Goal: Task Accomplishment & Management: Manage account settings

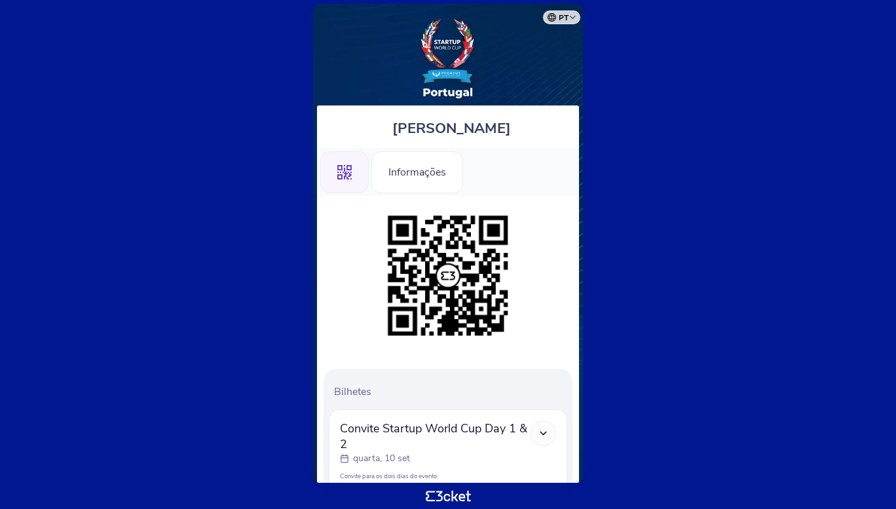
scroll to position [148, 0]
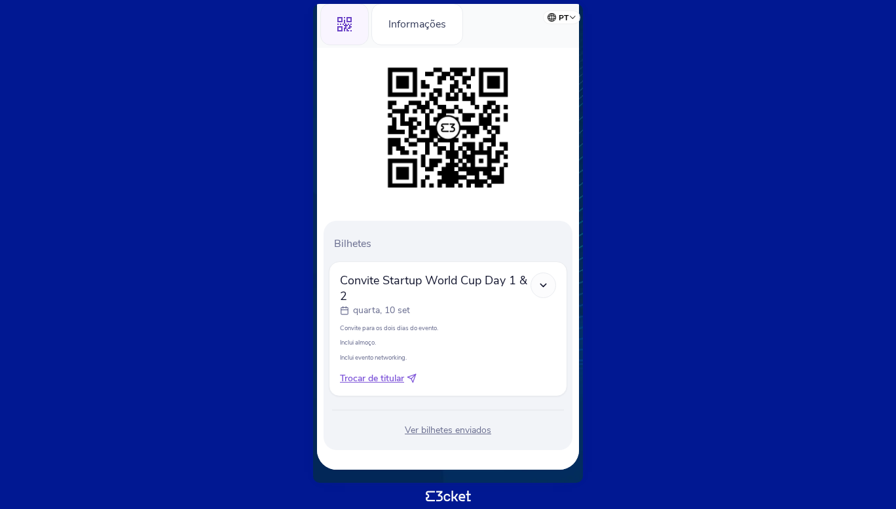
click at [547, 285] on icon at bounding box center [543, 285] width 11 height 11
click at [542, 285] on polyline at bounding box center [544, 285] width 6 height 3
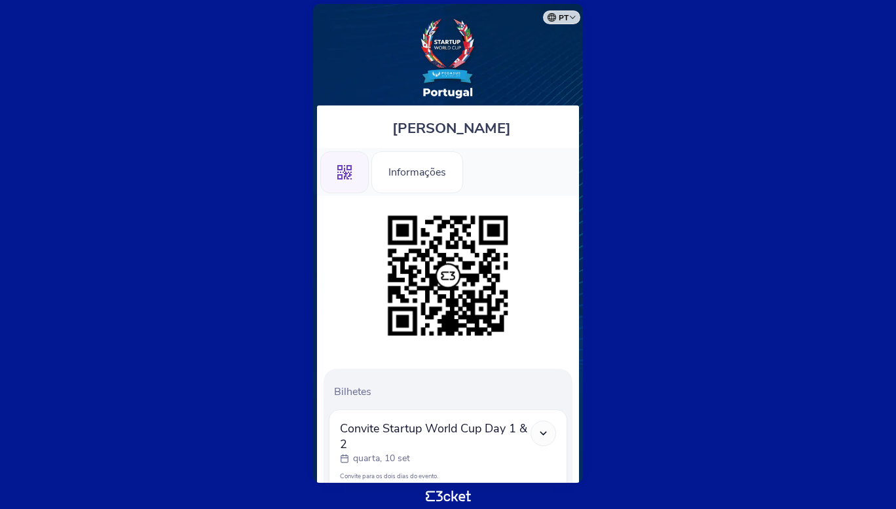
scroll to position [31, 0]
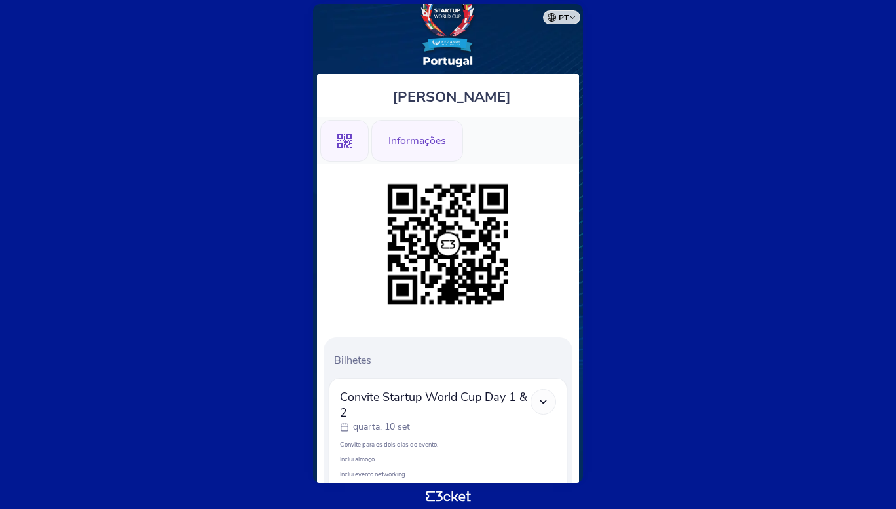
click at [423, 144] on div "Informações" at bounding box center [418, 141] width 92 height 42
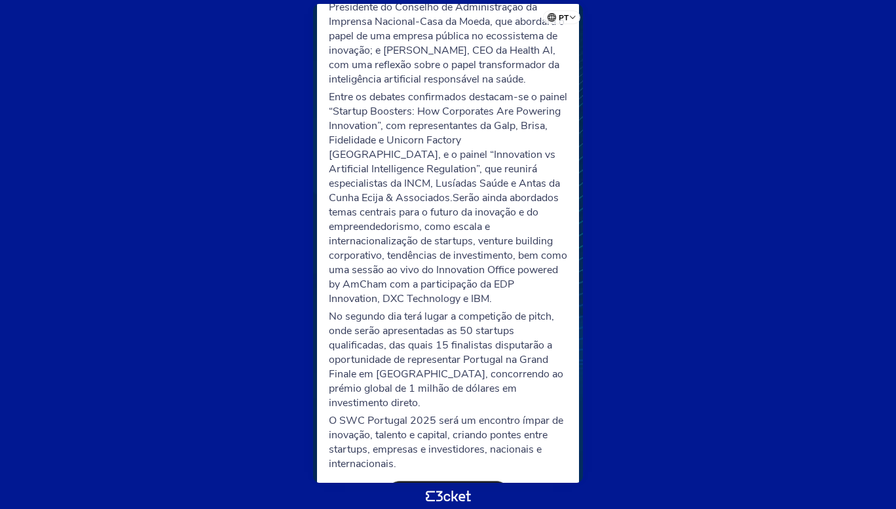
scroll to position [457, 0]
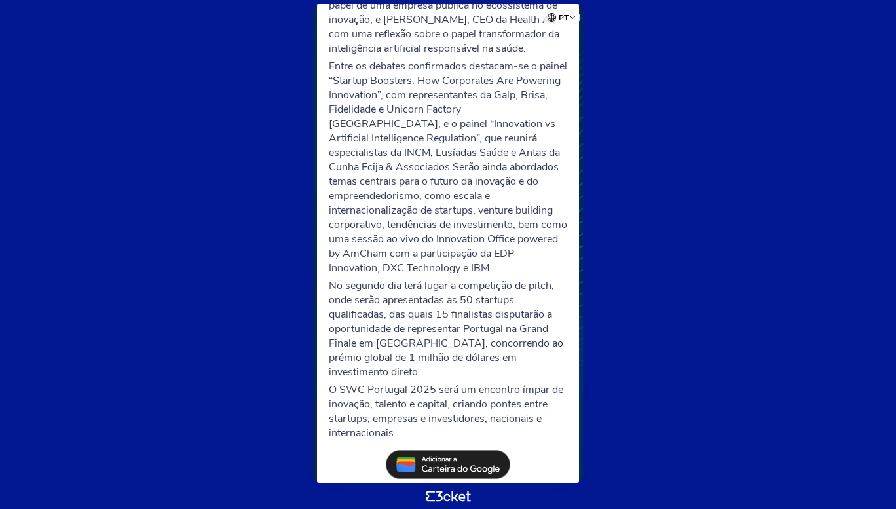
click at [461, 450] on img at bounding box center [448, 464] width 124 height 29
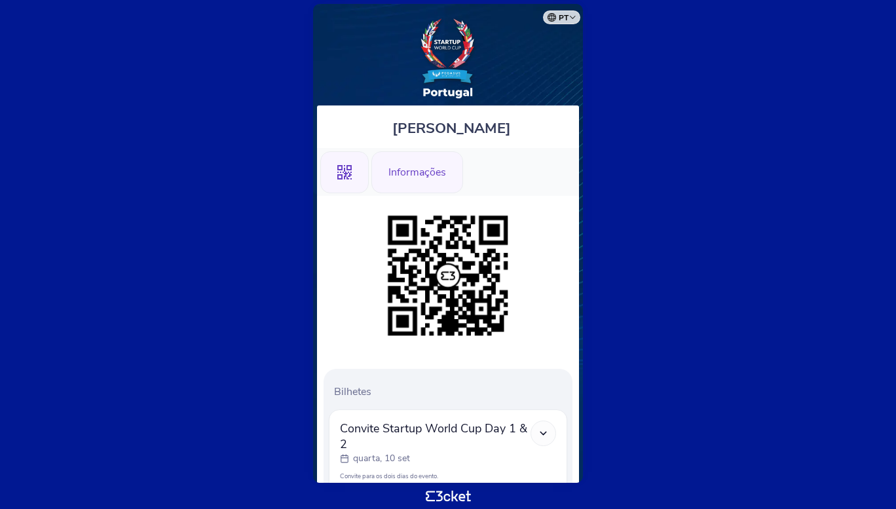
click at [412, 174] on div "Informações" at bounding box center [418, 172] width 92 height 42
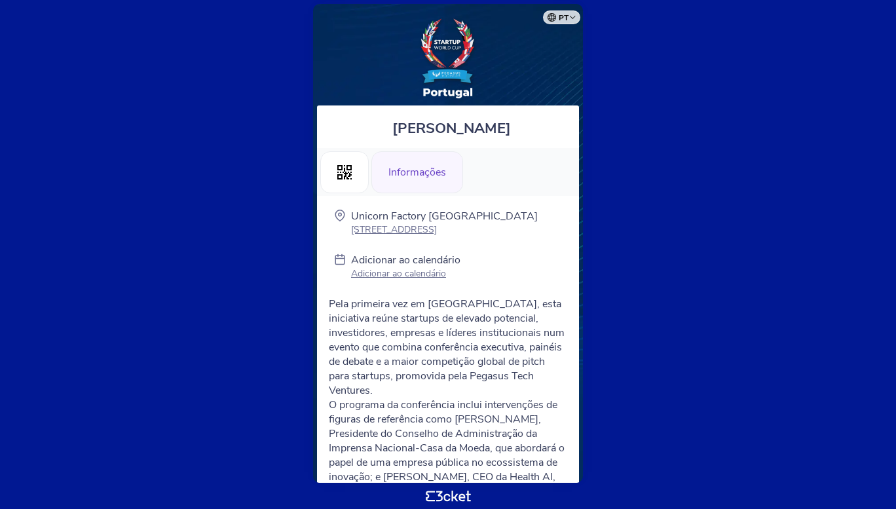
click at [412, 272] on p "Adicionar ao calendário" at bounding box center [405, 273] width 109 height 12
click at [350, 170] on icon ".st0{fill-rule:evenodd;clip-rule:evenodd;}" at bounding box center [344, 172] width 14 height 14
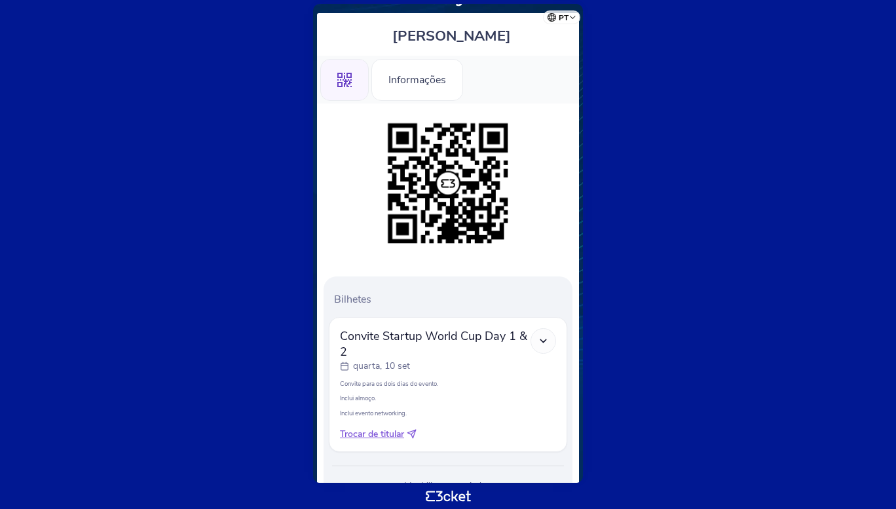
scroll to position [93, 0]
drag, startPoint x: 429, startPoint y: 337, endPoint x: 442, endPoint y: 366, distance: 31.9
click at [442, 366] on div "Convite Startup World Cup Day 1 & 2 quarta, 10 set" at bounding box center [435, 350] width 191 height 45
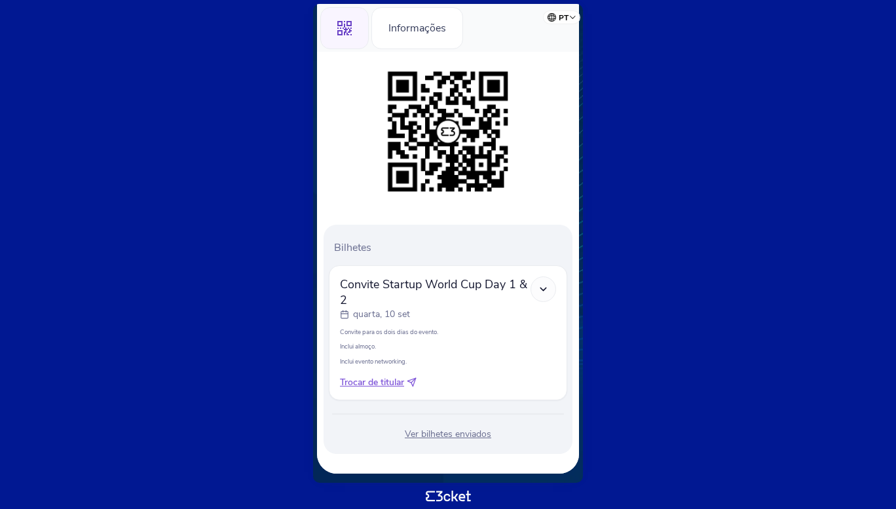
scroll to position [148, 0]
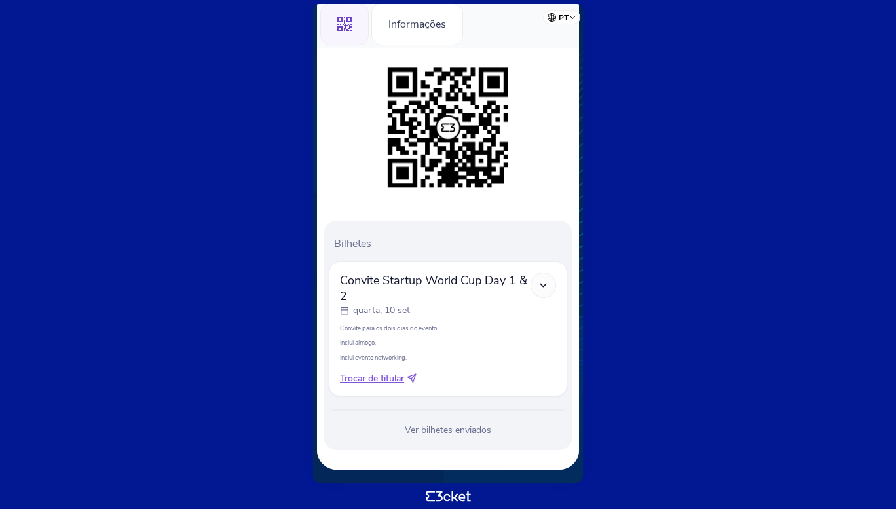
click at [438, 431] on div "Ver bilhetes enviados" at bounding box center [448, 430] width 238 height 13
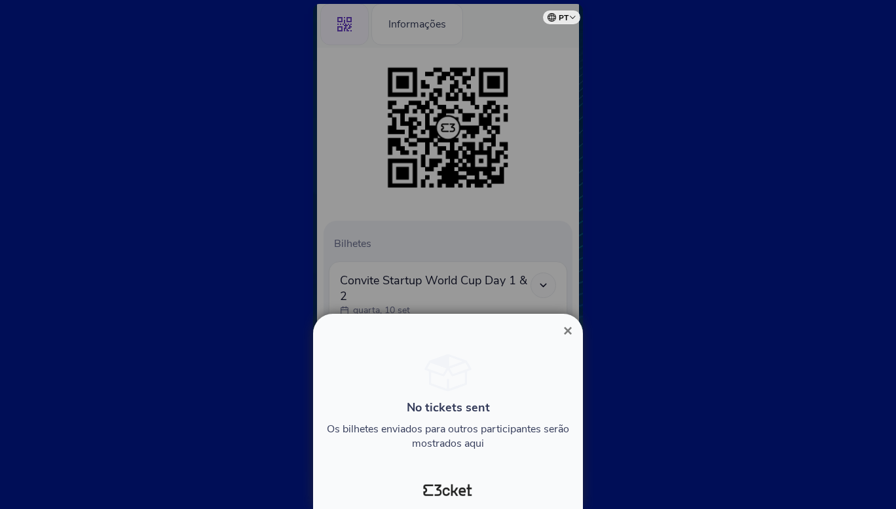
click at [565, 330] on span "×" at bounding box center [567, 331] width 9 height 18
